Goal: Navigation & Orientation: Go to known website

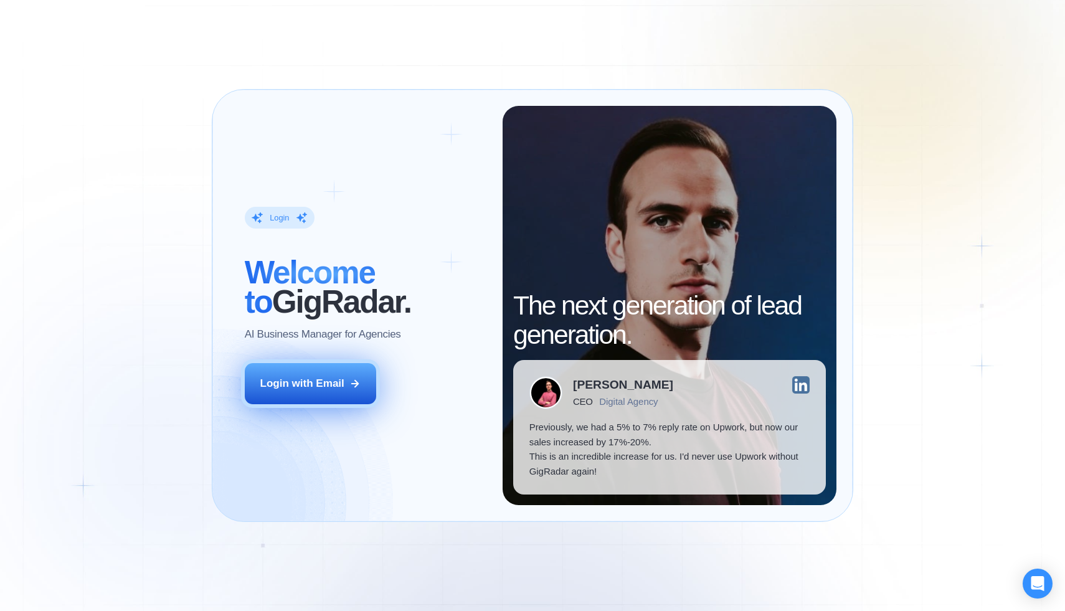
click at [341, 382] on div "Login with Email" at bounding box center [302, 383] width 84 height 15
click at [319, 389] on div "Login with Email" at bounding box center [302, 383] width 84 height 15
